Goal: Check status: Verify the current state of an ongoing process or item

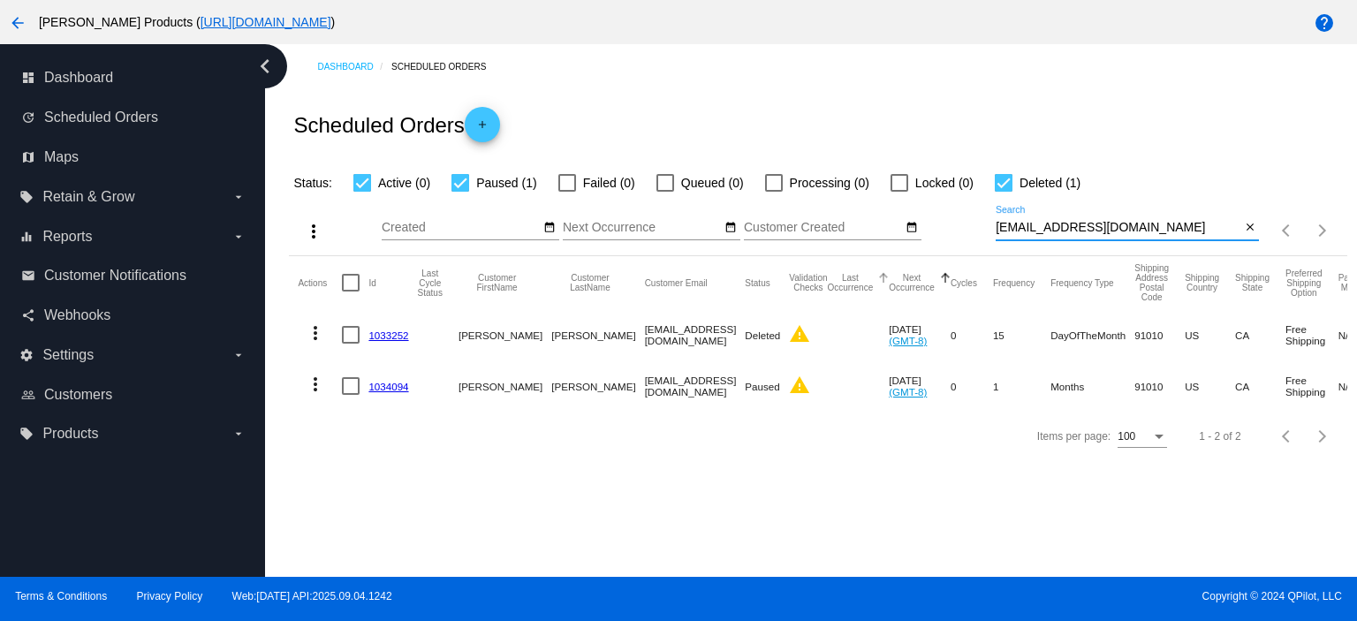
drag, startPoint x: 1187, startPoint y: 229, endPoint x: 862, endPoint y: 261, distance: 326.6
click at [865, 260] on app-dashboard-scheduled-orders "Scheduled Orders add Status: Active (0) Paused (1) Failed (0) Queued (0) Proces…" at bounding box center [817, 275] width 1057 height 372
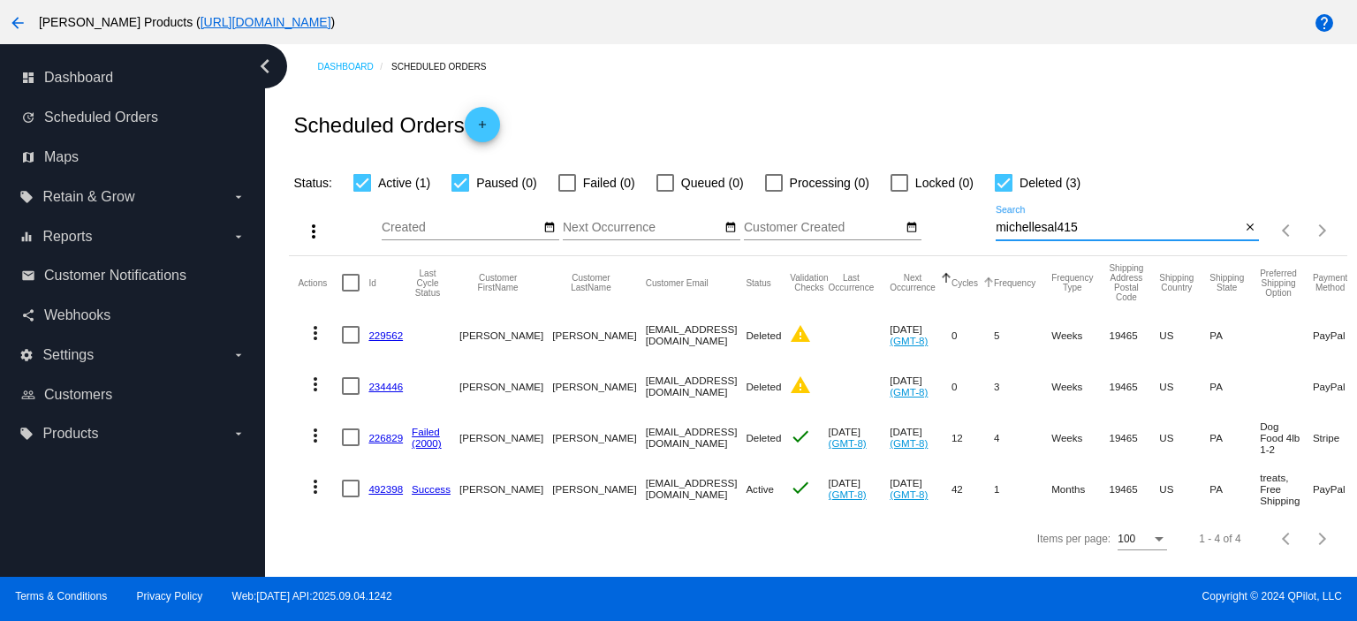
type input "michellesal415"
click at [391, 488] on link "492398" at bounding box center [385, 488] width 34 height 11
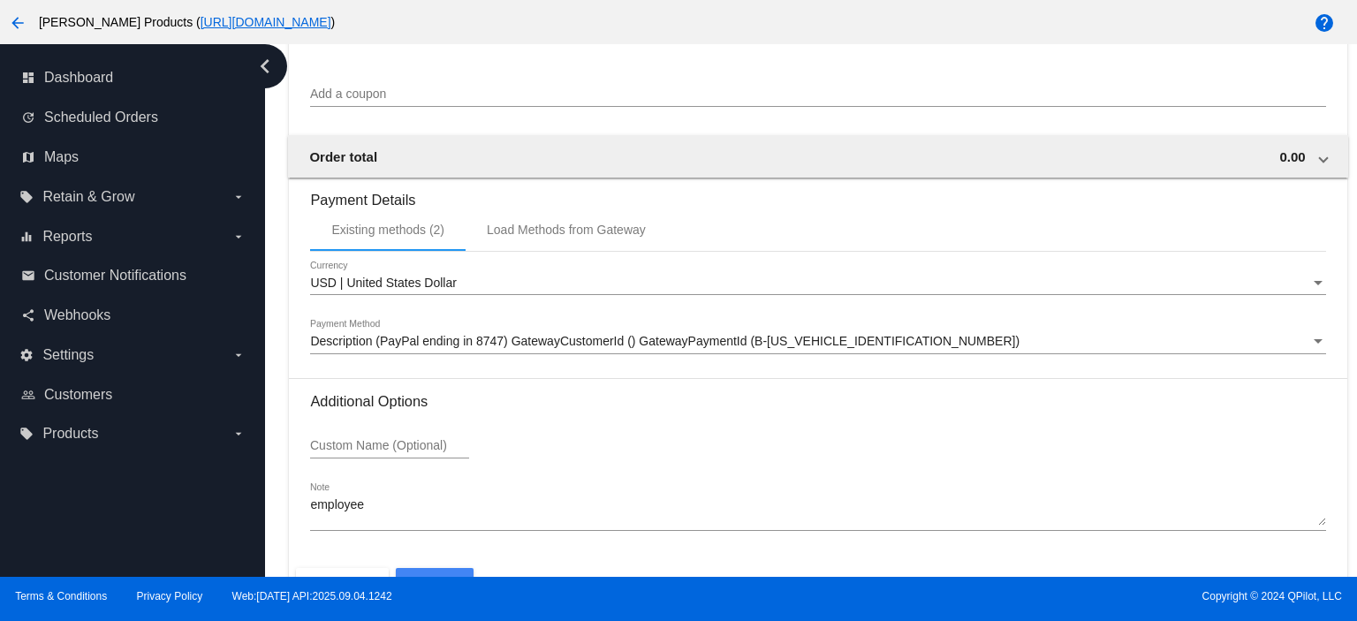
scroll to position [1780, 0]
